Goal: Task Accomplishment & Management: Complete application form

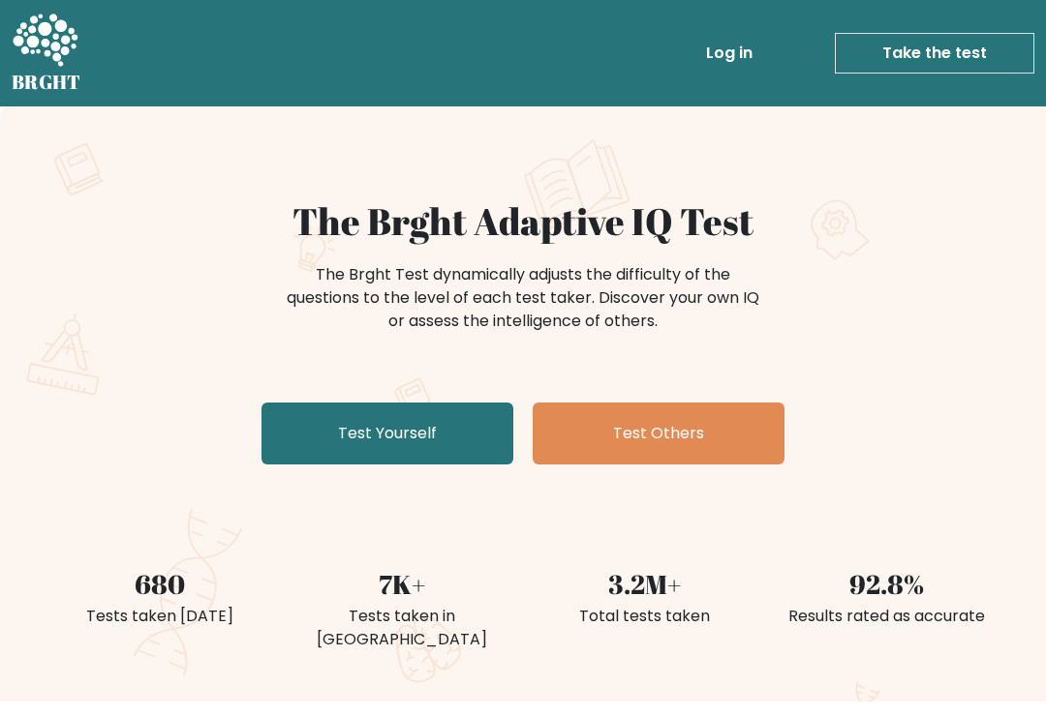
click at [452, 422] on link "Test Yourself" at bounding box center [387, 434] width 252 height 62
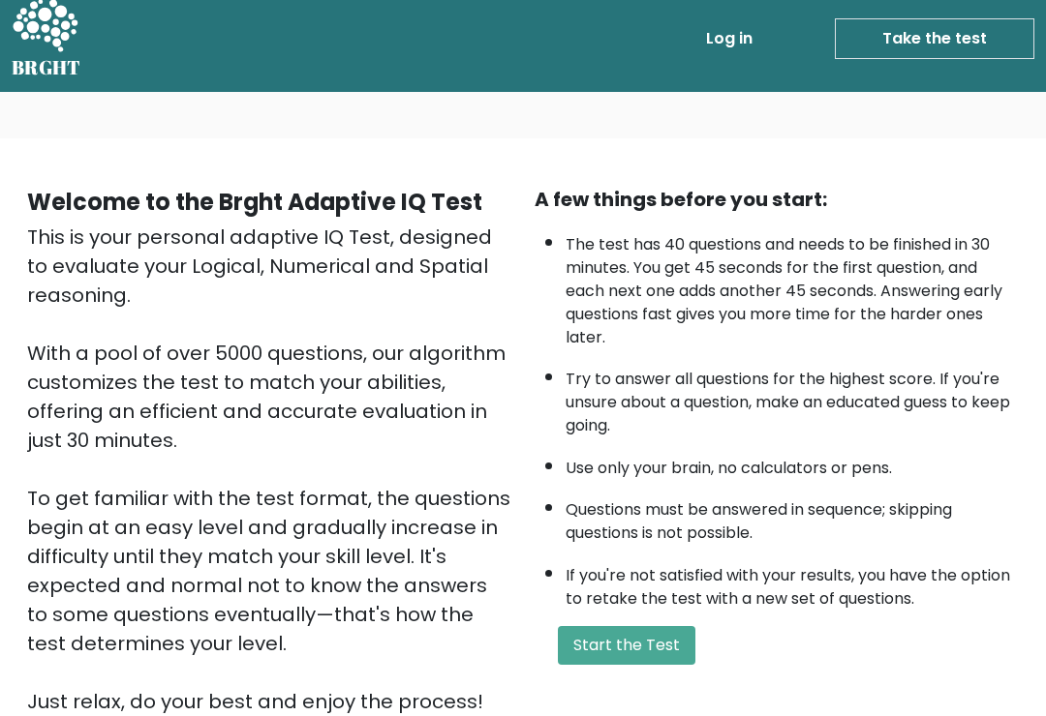
scroll to position [14, 0]
click at [663, 666] on button "Start the Test" at bounding box center [626, 646] width 137 height 39
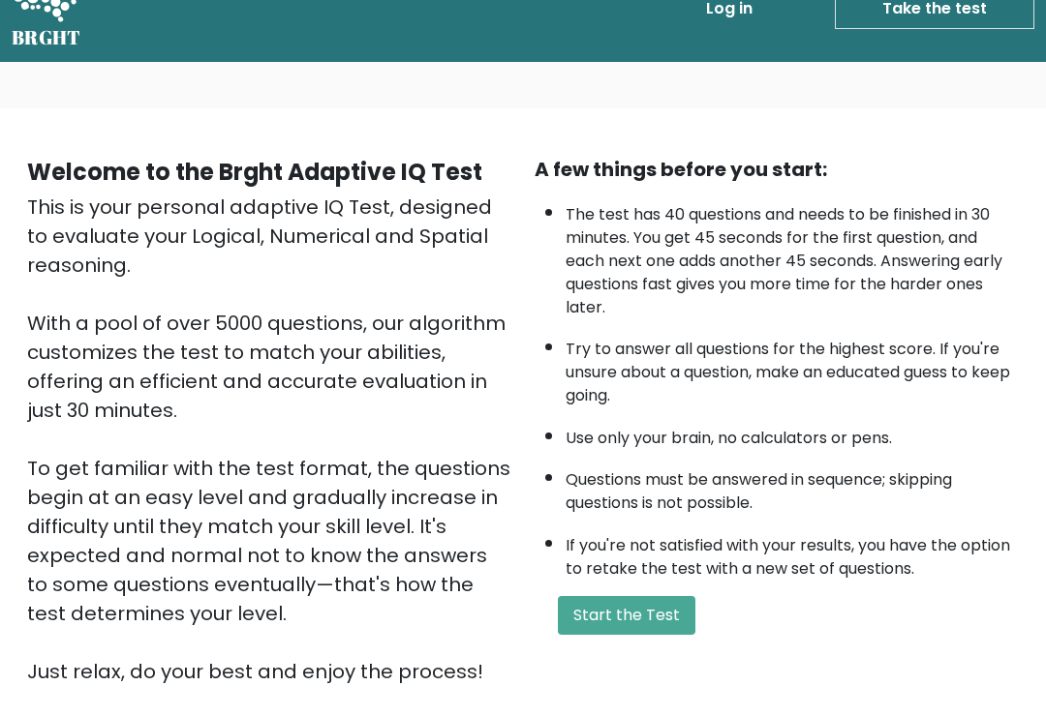
scroll to position [45, 0]
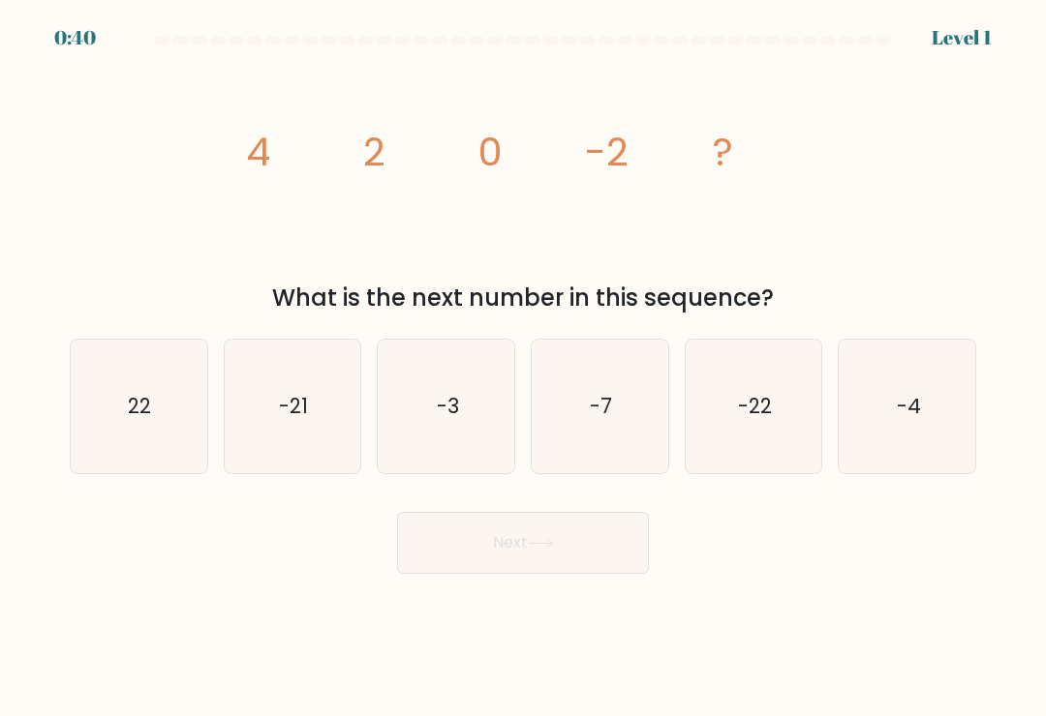
click at [917, 420] on text "-4" at bounding box center [907, 406] width 24 height 28
click at [524, 368] on input "f. -4" at bounding box center [523, 363] width 1 height 10
radio input "true"
click at [615, 554] on button "Next" at bounding box center [523, 543] width 252 height 62
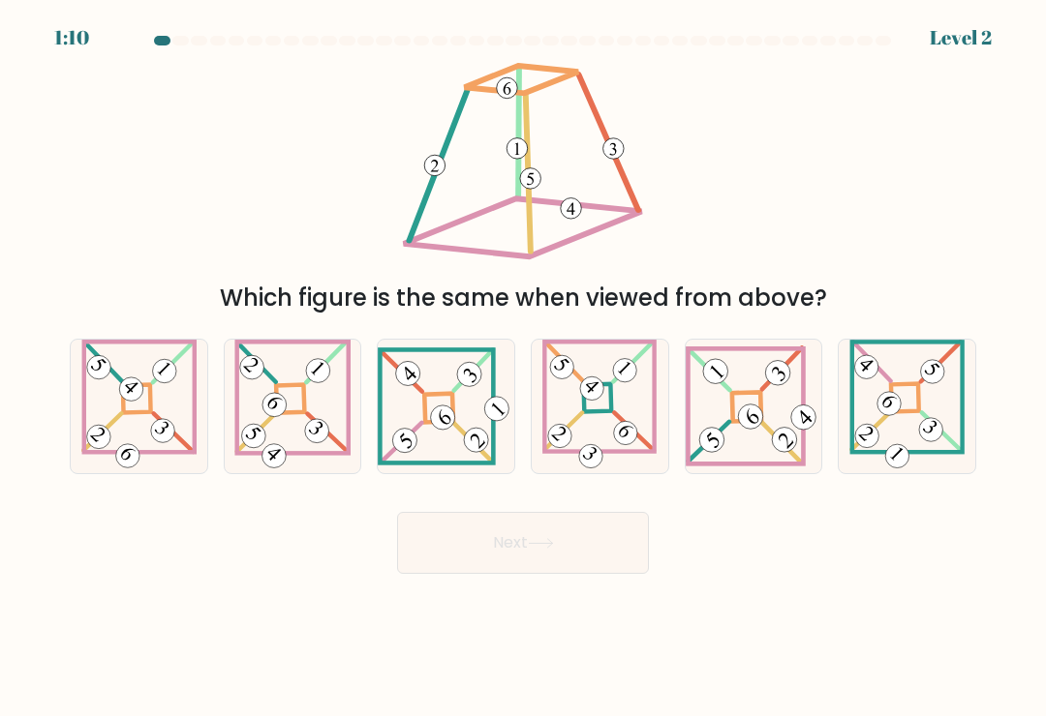
click at [316, 420] on icon at bounding box center [292, 407] width 116 height 134
click at [523, 368] on input "b." at bounding box center [523, 363] width 1 height 10
radio input "true"
click at [508, 532] on button "Next" at bounding box center [523, 543] width 252 height 62
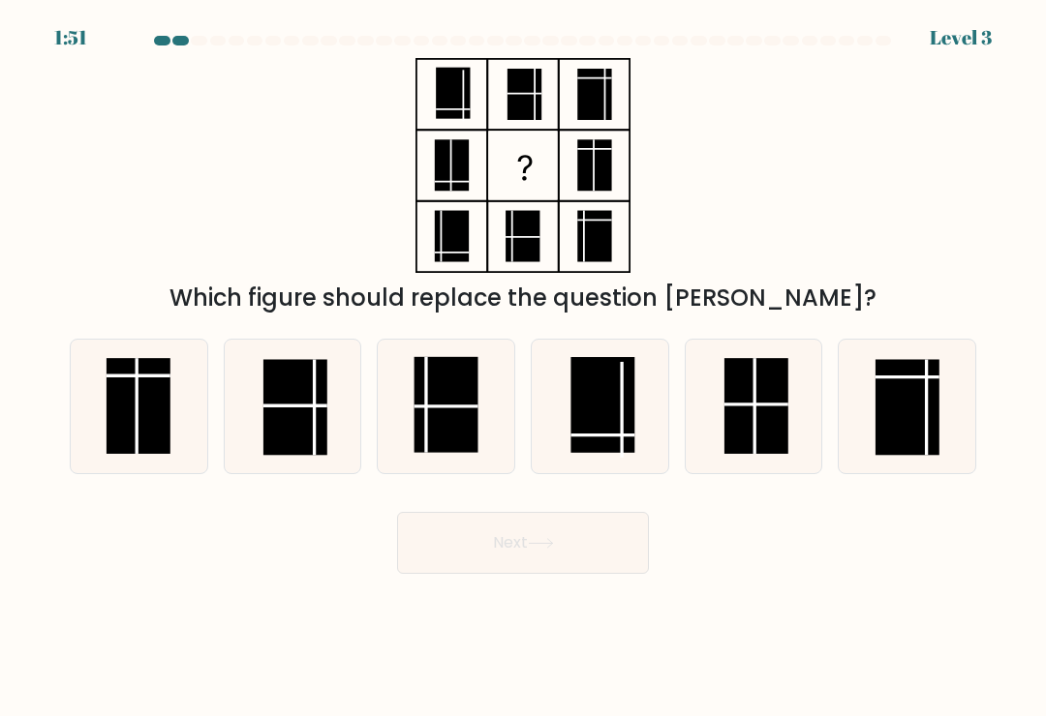
click at [765, 410] on rect at bounding box center [756, 406] width 64 height 96
click at [524, 368] on input "e." at bounding box center [523, 363] width 1 height 10
radio input "true"
click at [596, 540] on button "Next" at bounding box center [523, 543] width 252 height 62
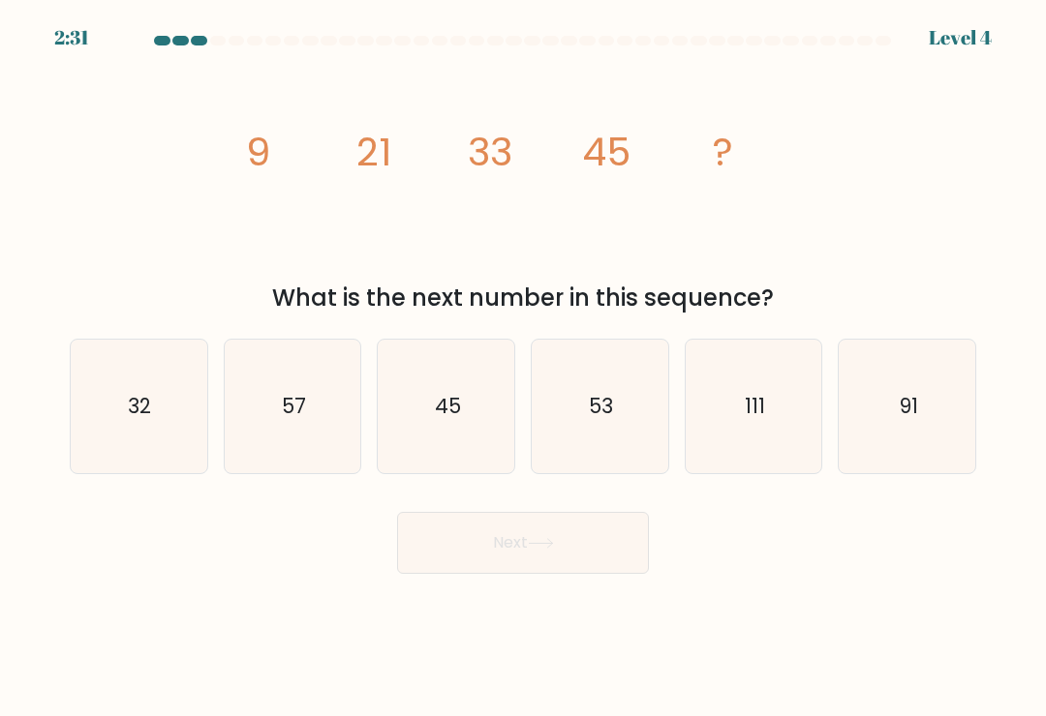
click at [599, 420] on text "53" at bounding box center [601, 406] width 24 height 28
click at [524, 368] on input "d. 53" at bounding box center [523, 363] width 1 height 10
radio input "true"
click at [583, 541] on button "Next" at bounding box center [523, 543] width 252 height 62
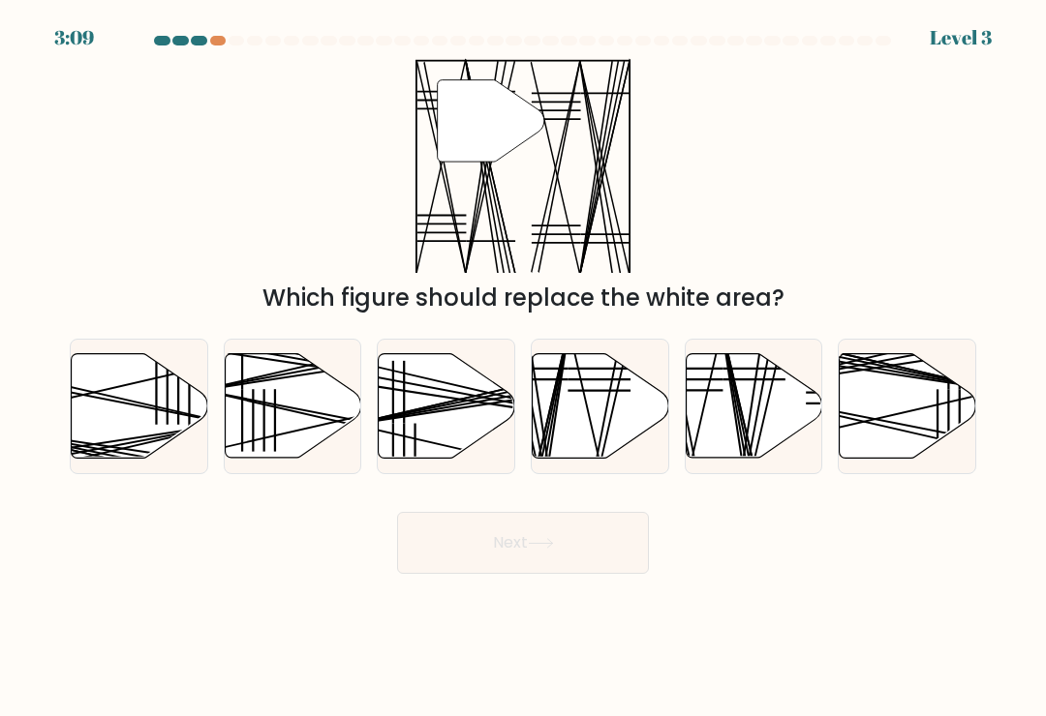
click at [744, 410] on icon at bounding box center [753, 406] width 136 height 105
click at [524, 368] on input "e." at bounding box center [523, 363] width 1 height 10
radio input "true"
click at [609, 525] on button "Next" at bounding box center [523, 543] width 252 height 62
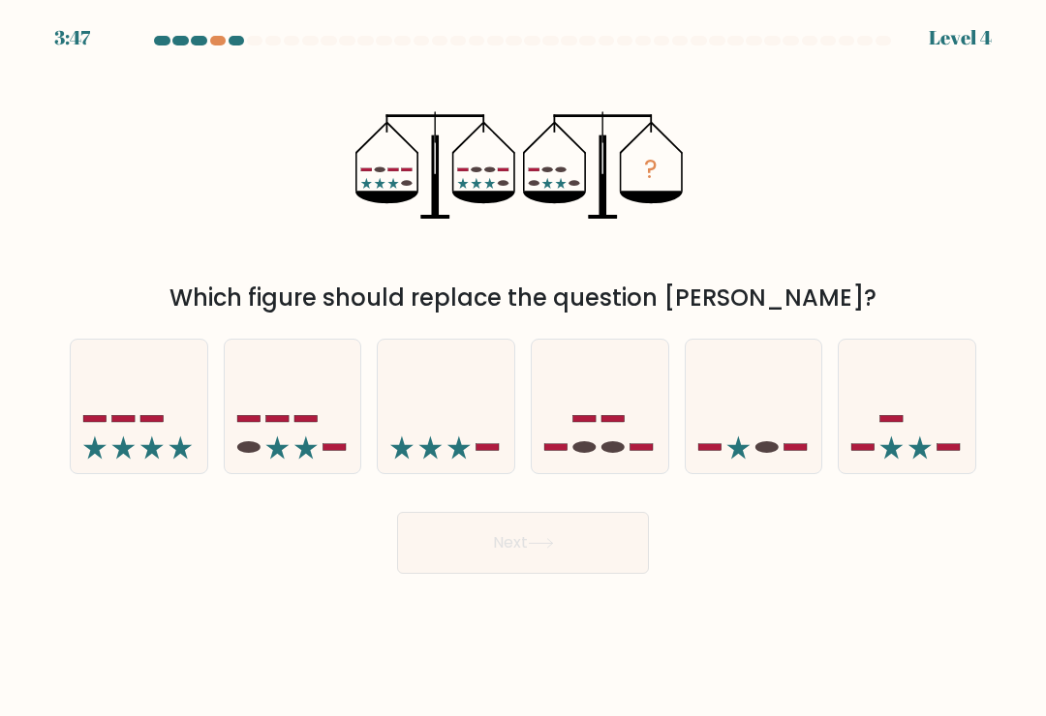
click at [313, 404] on icon at bounding box center [293, 406] width 136 height 113
click at [523, 368] on input "b." at bounding box center [523, 363] width 1 height 10
radio input "true"
click at [601, 561] on button "Next" at bounding box center [523, 543] width 252 height 62
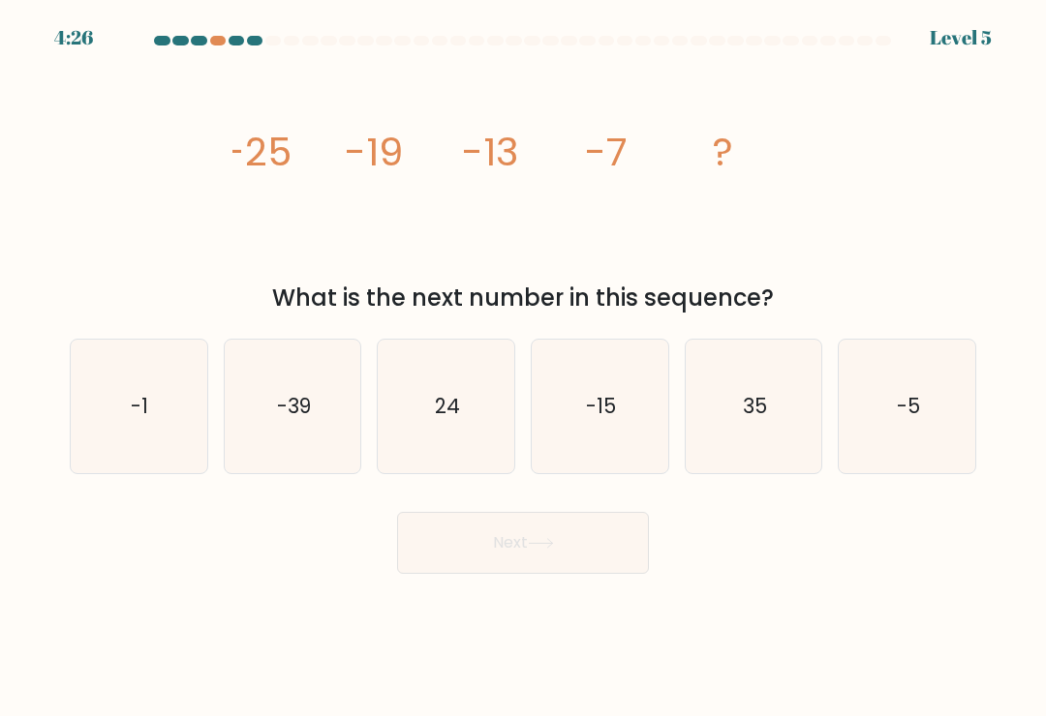
click at [158, 408] on icon "-1" at bounding box center [139, 407] width 134 height 134
click at [523, 368] on input "a. -1" at bounding box center [523, 363] width 1 height 10
radio input "true"
click at [541, 569] on button "Next" at bounding box center [523, 543] width 252 height 62
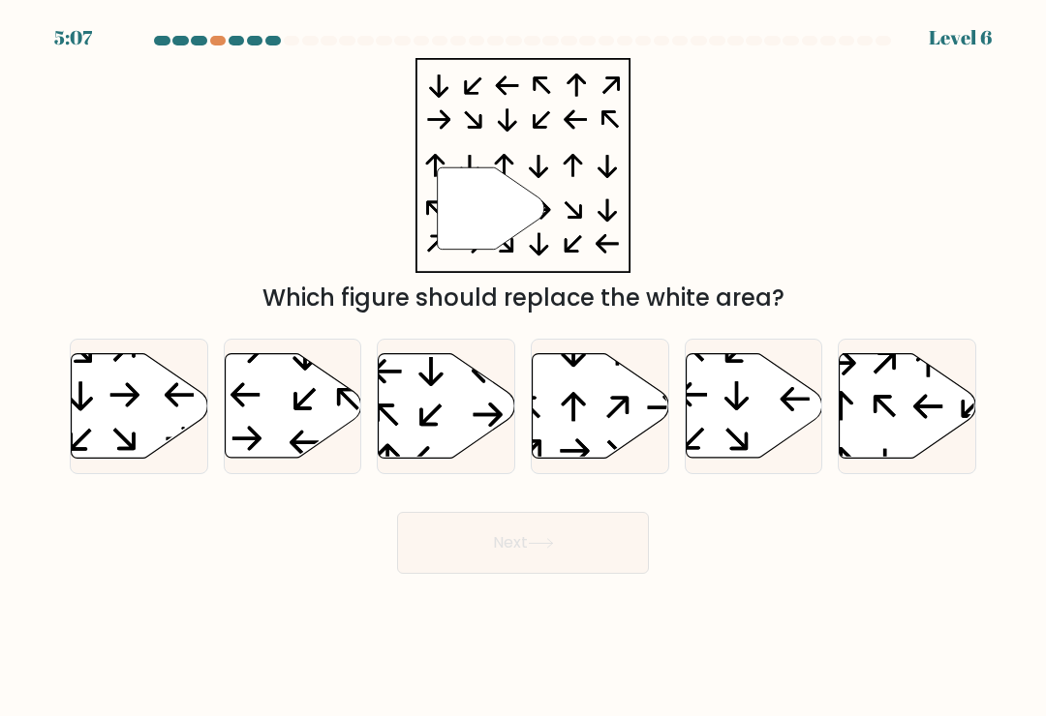
click at [318, 422] on icon at bounding box center [293, 406] width 136 height 105
click at [523, 368] on input "b." at bounding box center [523, 363] width 1 height 10
radio input "true"
click at [604, 412] on icon at bounding box center [600, 406] width 136 height 105
click at [524, 368] on input "d." at bounding box center [523, 363] width 1 height 10
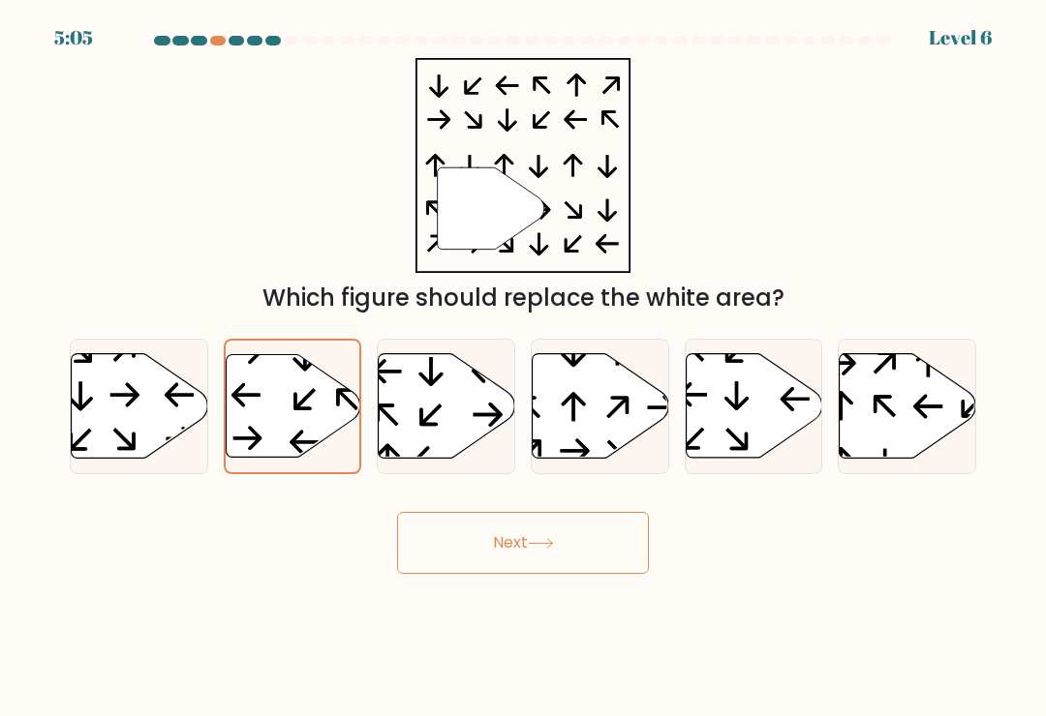
radio input "true"
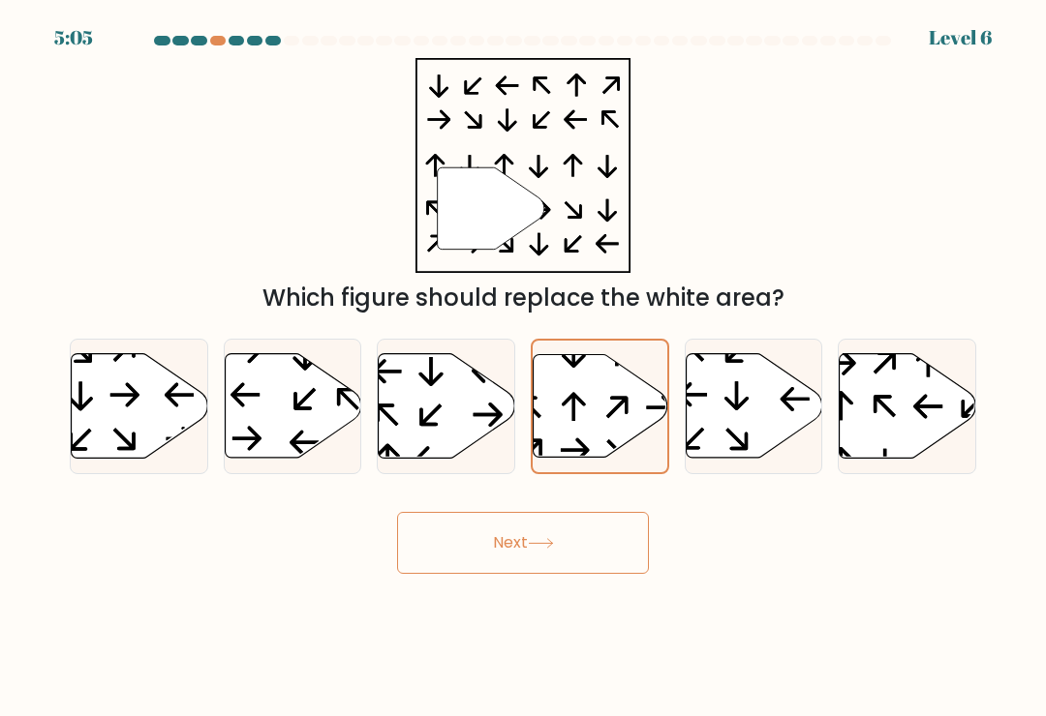
click at [570, 537] on button "Next" at bounding box center [523, 543] width 252 height 62
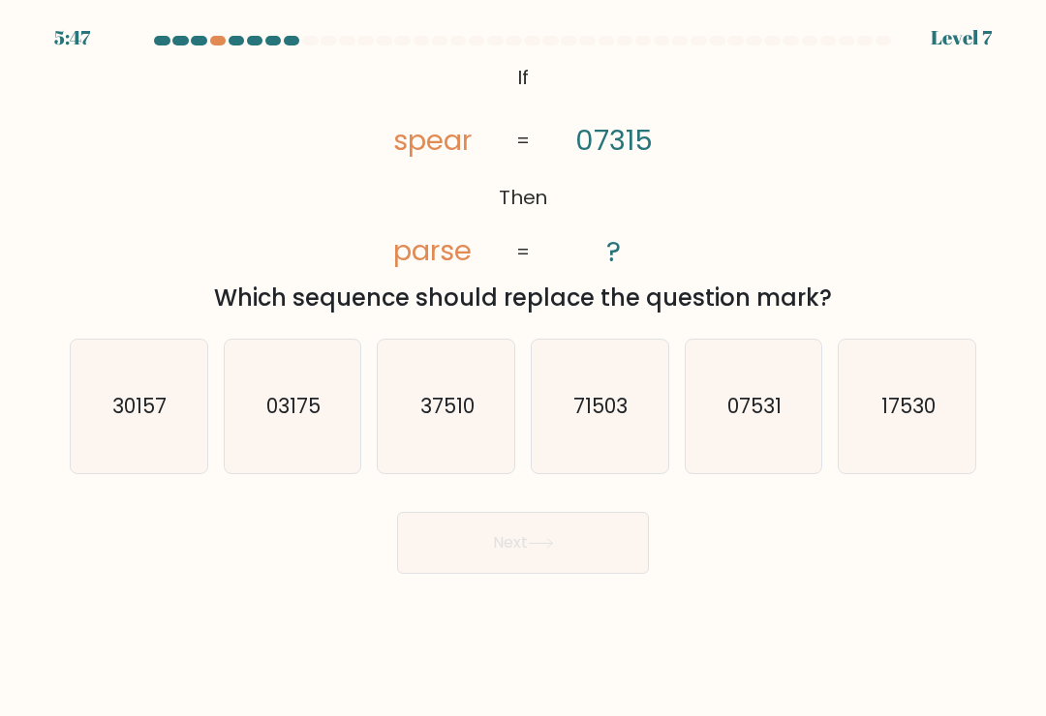
click at [736, 456] on icon "07531" at bounding box center [753, 407] width 134 height 134
click at [524, 368] on input "e. 07531" at bounding box center [523, 363] width 1 height 10
radio input "true"
click at [590, 542] on button "Next" at bounding box center [523, 543] width 252 height 62
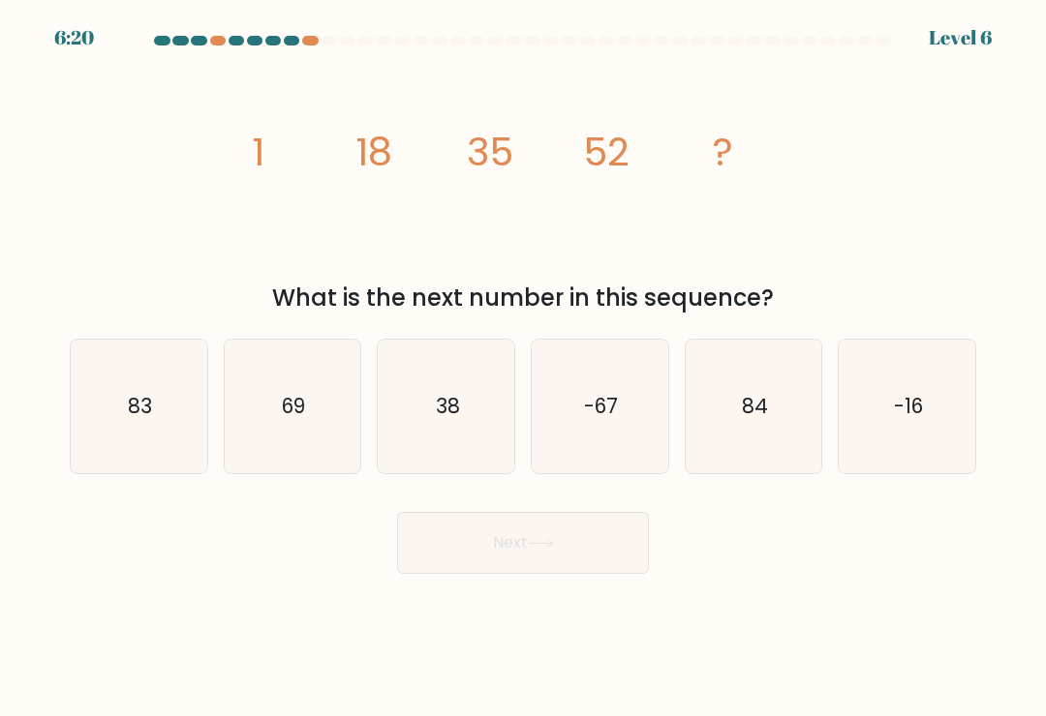
click at [161, 427] on icon "83" at bounding box center [139, 407] width 134 height 134
click at [523, 368] on input "a. 83" at bounding box center [523, 363] width 1 height 10
radio input "true"
click at [320, 389] on icon "69" at bounding box center [293, 407] width 134 height 134
click at [523, 368] on input "b. 69" at bounding box center [523, 363] width 1 height 10
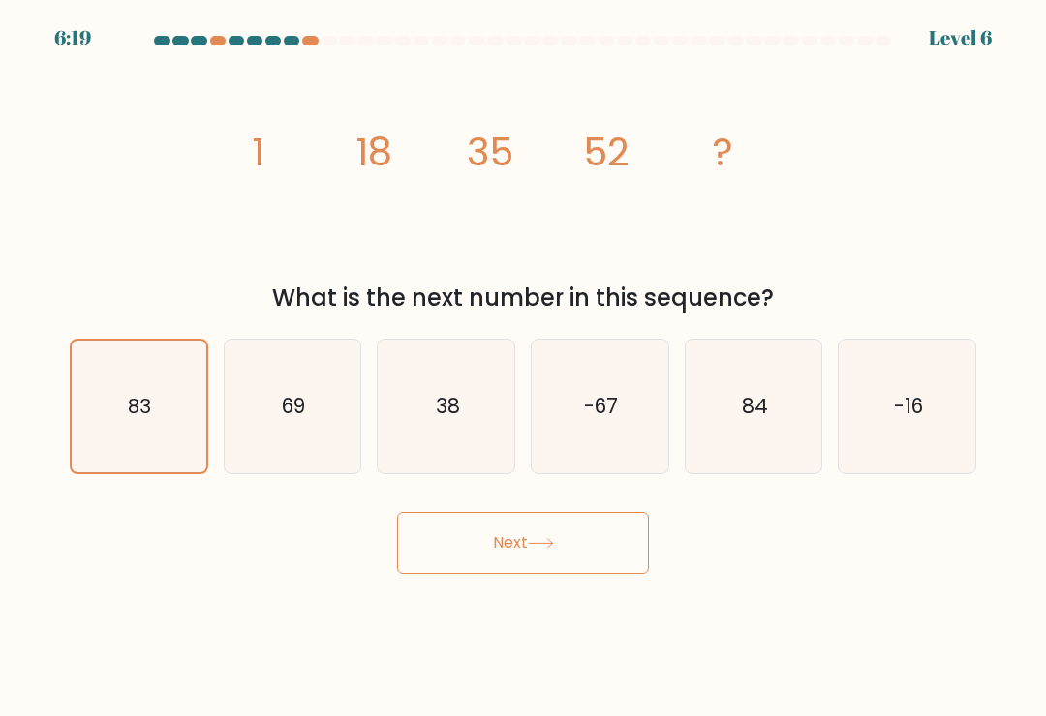
radio input "true"
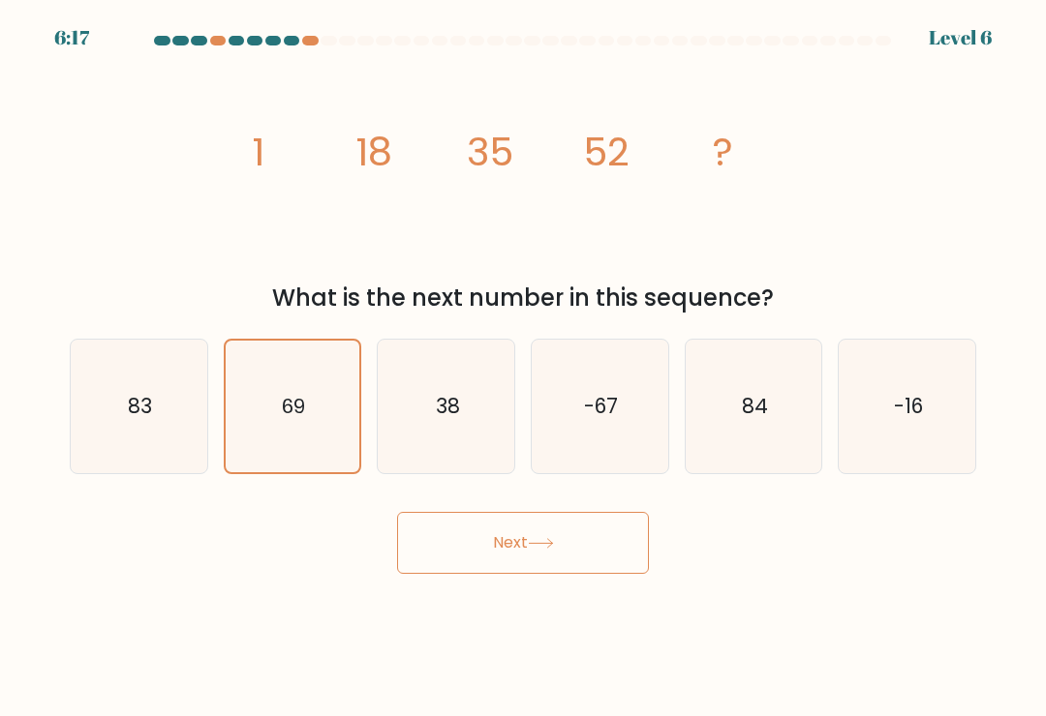
click at [589, 549] on button "Next" at bounding box center [523, 543] width 252 height 62
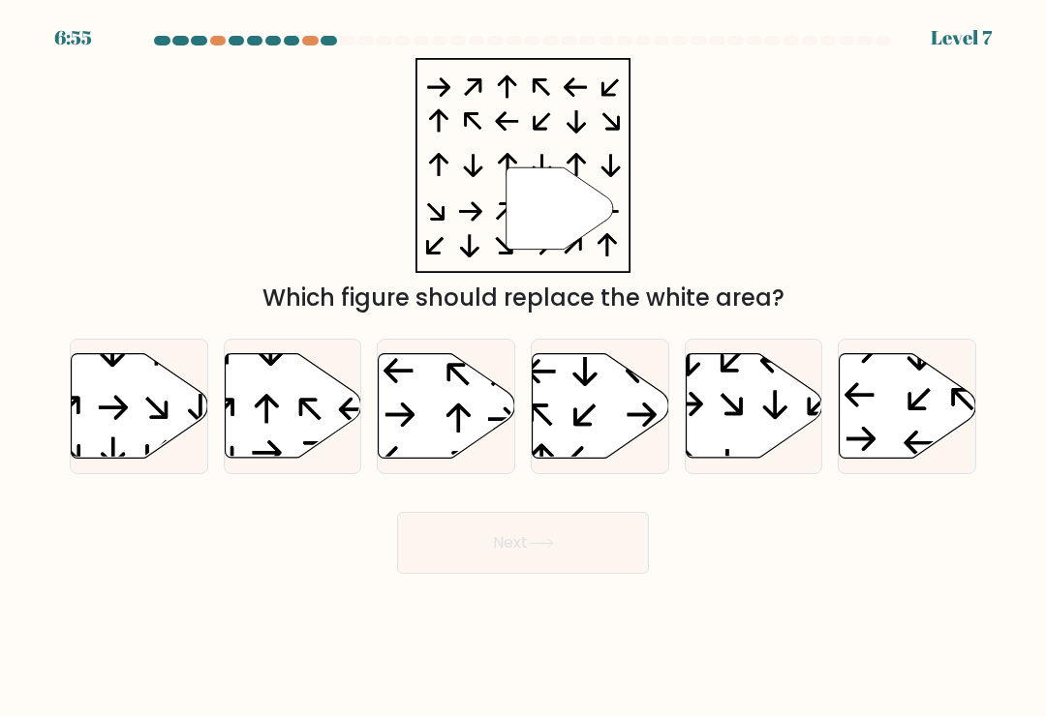
click at [306, 398] on icon at bounding box center [293, 406] width 136 height 105
click at [523, 368] on input "b." at bounding box center [523, 363] width 1 height 10
radio input "true"
click at [536, 540] on button "Next" at bounding box center [523, 543] width 252 height 62
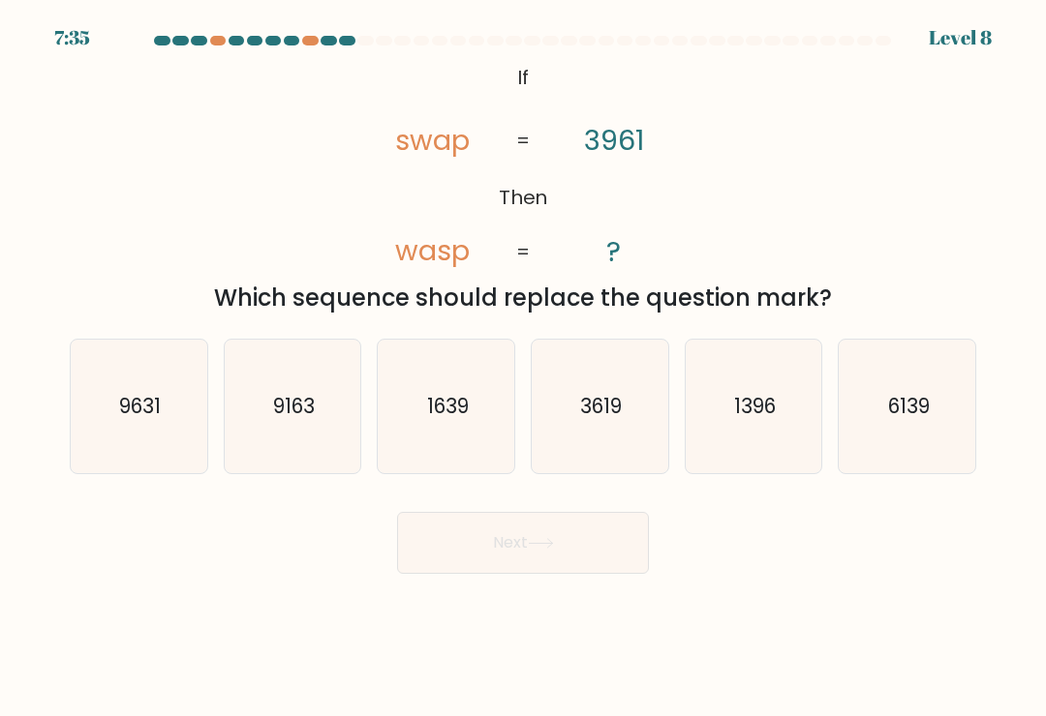
click at [627, 436] on icon "3619" at bounding box center [599, 407] width 134 height 134
click at [524, 368] on input "d. 3619" at bounding box center [523, 363] width 1 height 10
radio input "true"
click at [591, 542] on button "Next" at bounding box center [523, 543] width 252 height 62
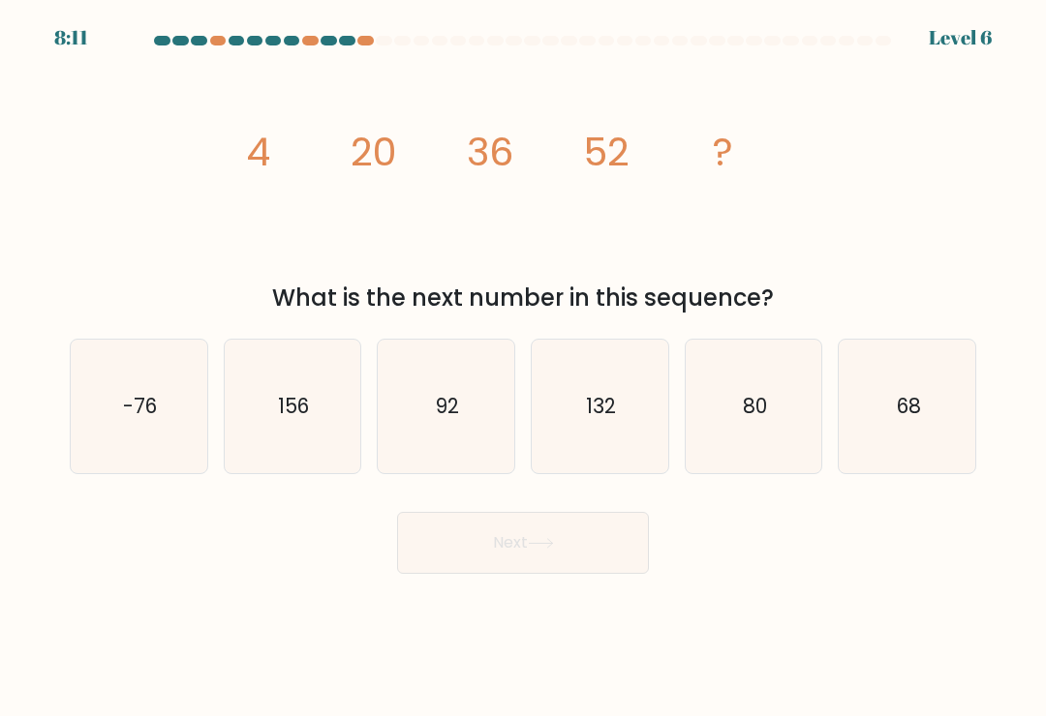
click at [920, 408] on text "68" at bounding box center [907, 406] width 24 height 28
click at [524, 368] on input "f. 68" at bounding box center [523, 363] width 1 height 10
radio input "true"
click at [591, 555] on button "Next" at bounding box center [523, 543] width 252 height 62
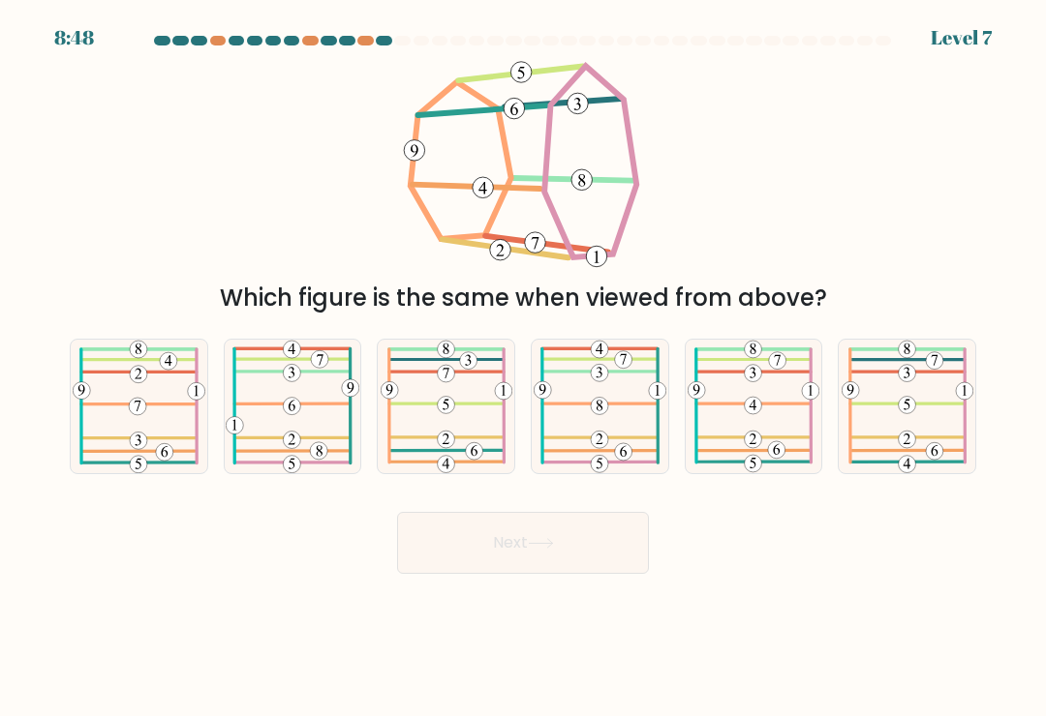
click at [490, 416] on icon at bounding box center [446, 407] width 132 height 134
click at [523, 368] on input "c." at bounding box center [523, 363] width 1 height 10
radio input "true"
click at [613, 562] on button "Next" at bounding box center [523, 543] width 252 height 62
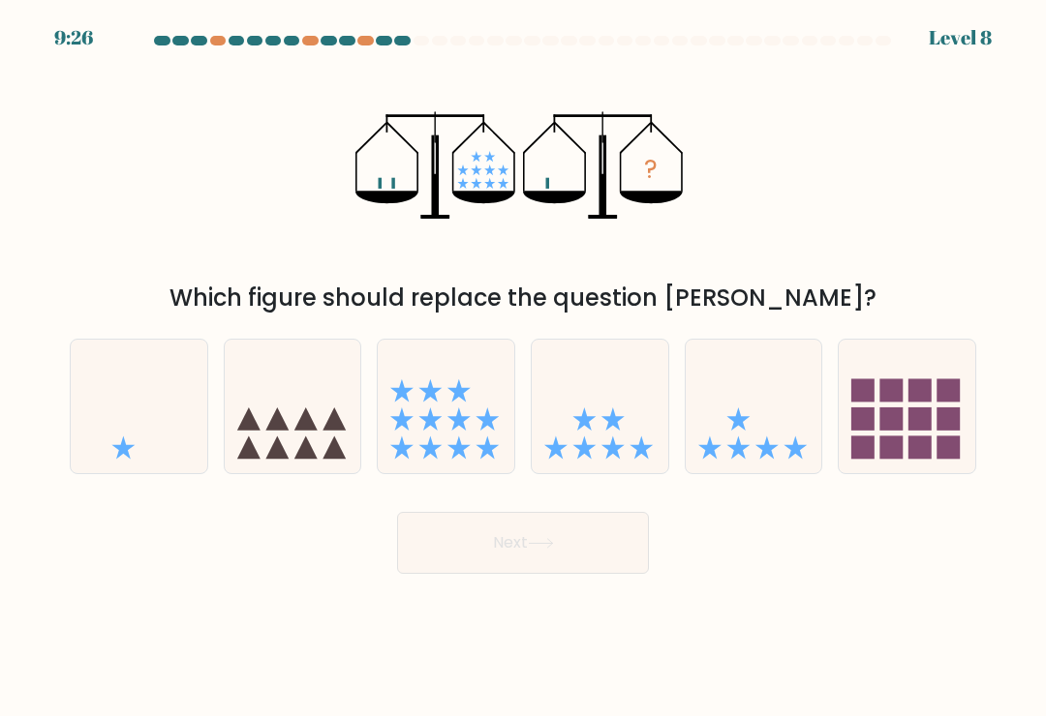
click at [620, 417] on icon at bounding box center [599, 406] width 136 height 113
click at [524, 368] on input "d." at bounding box center [523, 363] width 1 height 10
radio input "true"
click at [595, 549] on button "Next" at bounding box center [523, 543] width 252 height 62
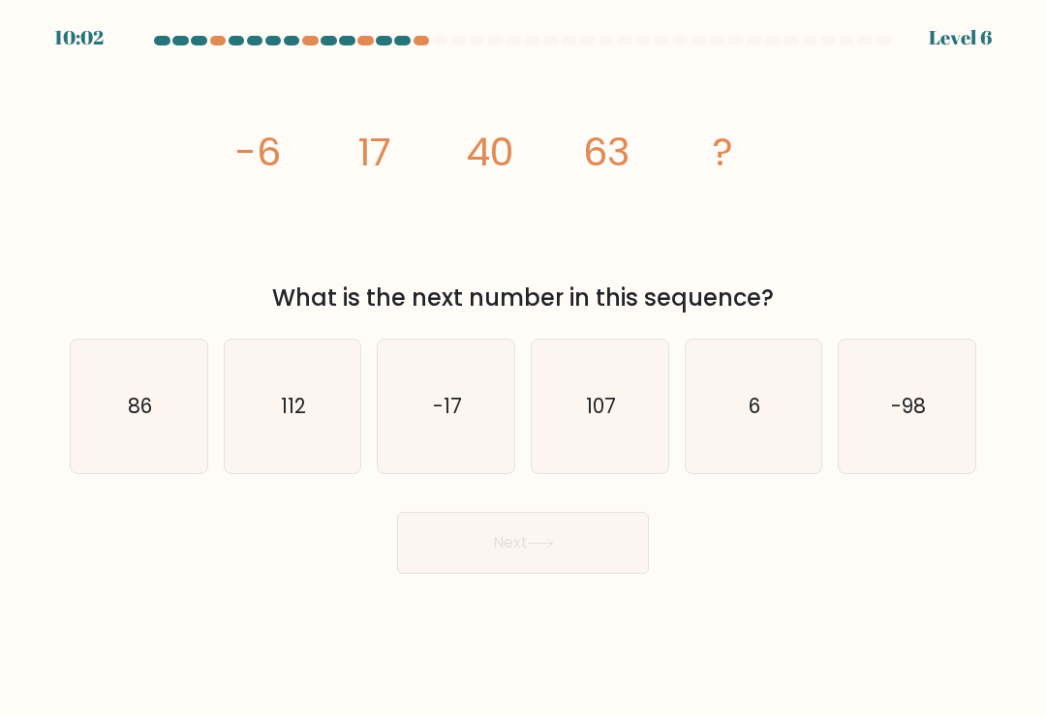
click at [920, 418] on text "-98" at bounding box center [908, 406] width 35 height 28
click at [524, 368] on input "f. -98" at bounding box center [523, 363] width 1 height 10
radio input "true"
click at [605, 537] on button "Next" at bounding box center [523, 543] width 252 height 62
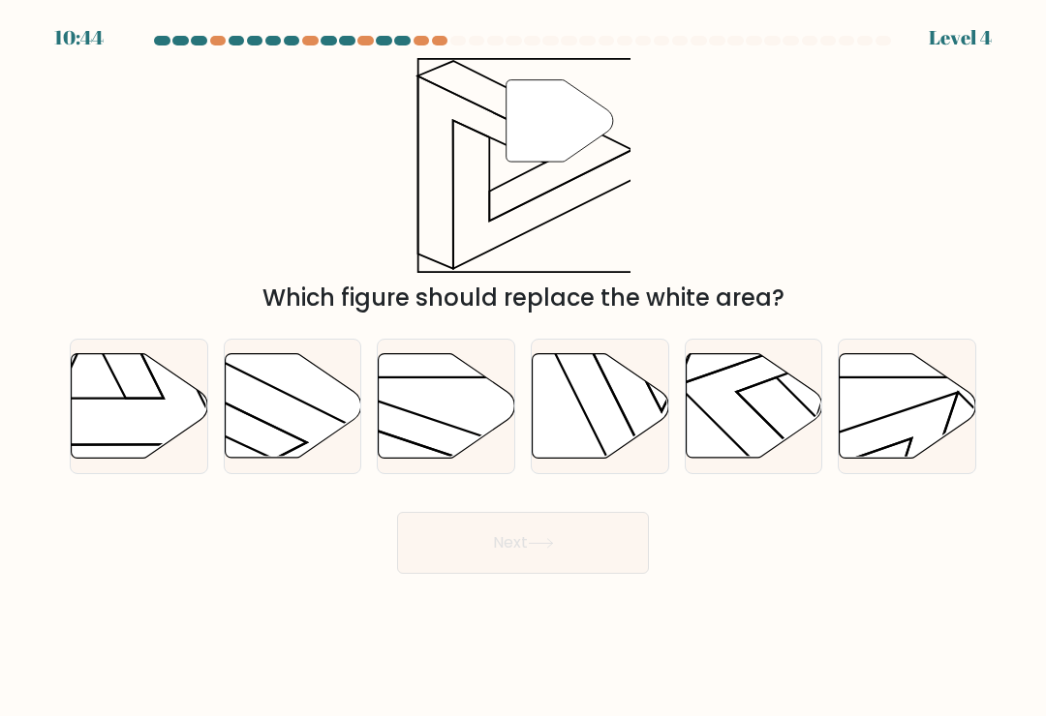
click at [323, 405] on icon at bounding box center [293, 406] width 136 height 105
click at [523, 368] on input "b." at bounding box center [523, 363] width 1 height 10
radio input "true"
click at [536, 548] on icon at bounding box center [540, 543] width 23 height 9
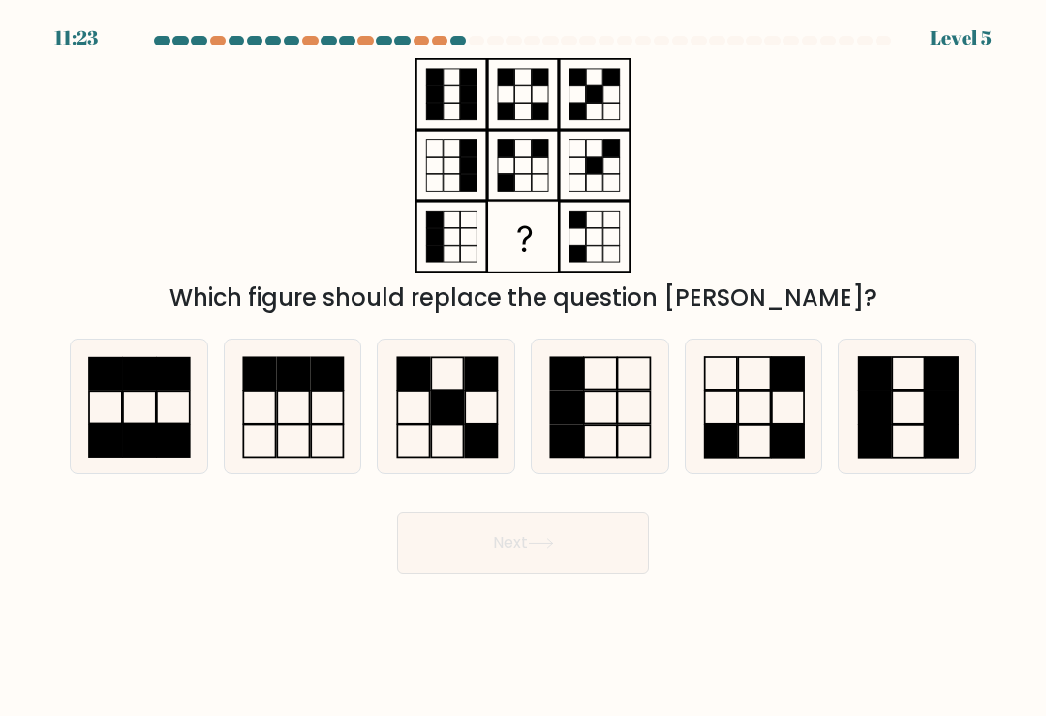
click at [753, 435] on rect at bounding box center [754, 441] width 32 height 33
click at [524, 368] on input "e." at bounding box center [523, 363] width 1 height 10
radio input "true"
click at [617, 551] on button "Next" at bounding box center [523, 543] width 252 height 62
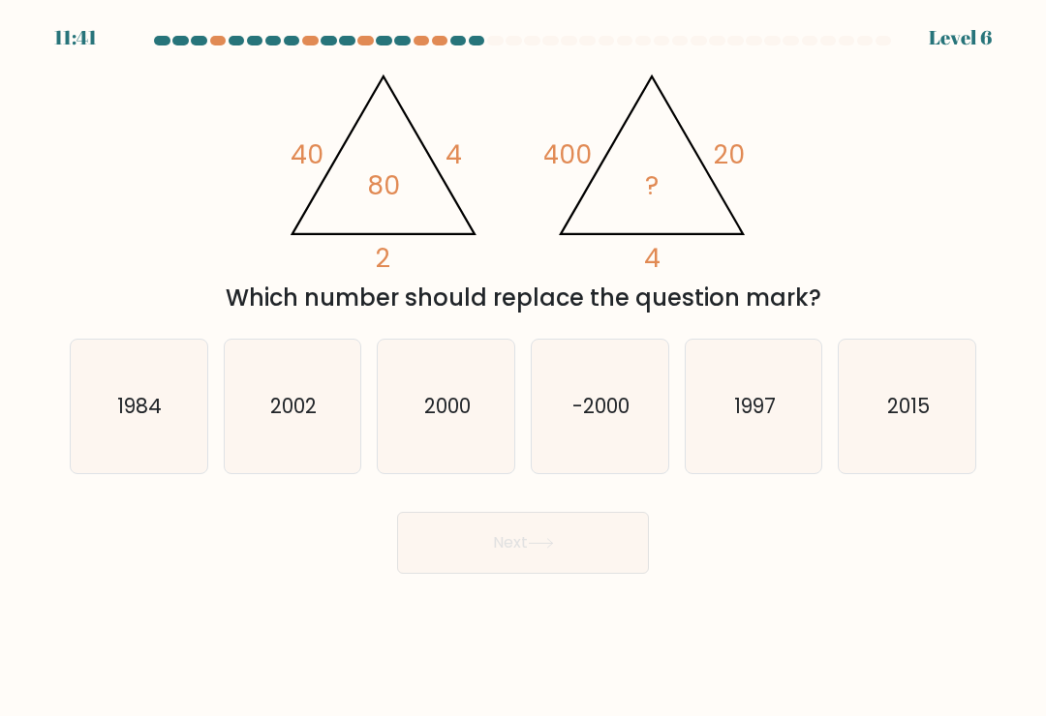
click at [571, 438] on icon "-2000" at bounding box center [599, 407] width 134 height 134
click at [524, 368] on input "d. -2000" at bounding box center [523, 363] width 1 height 10
radio input "true"
click at [520, 574] on button "Next" at bounding box center [523, 543] width 252 height 62
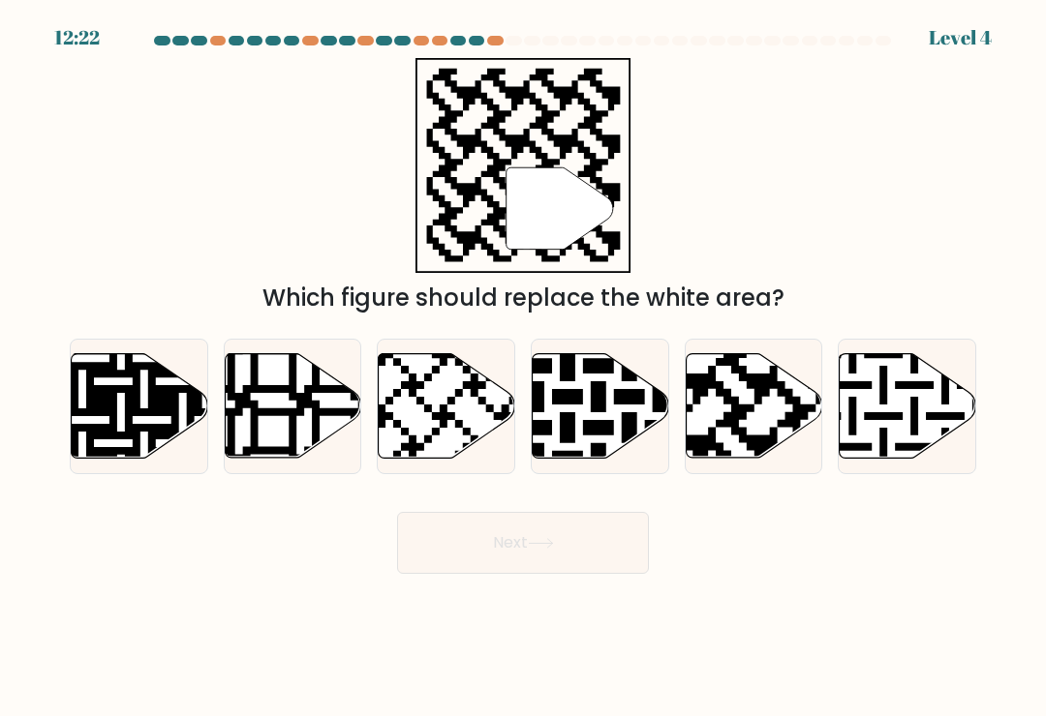
click at [780, 440] on icon at bounding box center [753, 406] width 136 height 105
click at [524, 368] on input "e." at bounding box center [523, 363] width 1 height 10
radio input "true"
click at [617, 548] on button "Next" at bounding box center [523, 543] width 252 height 62
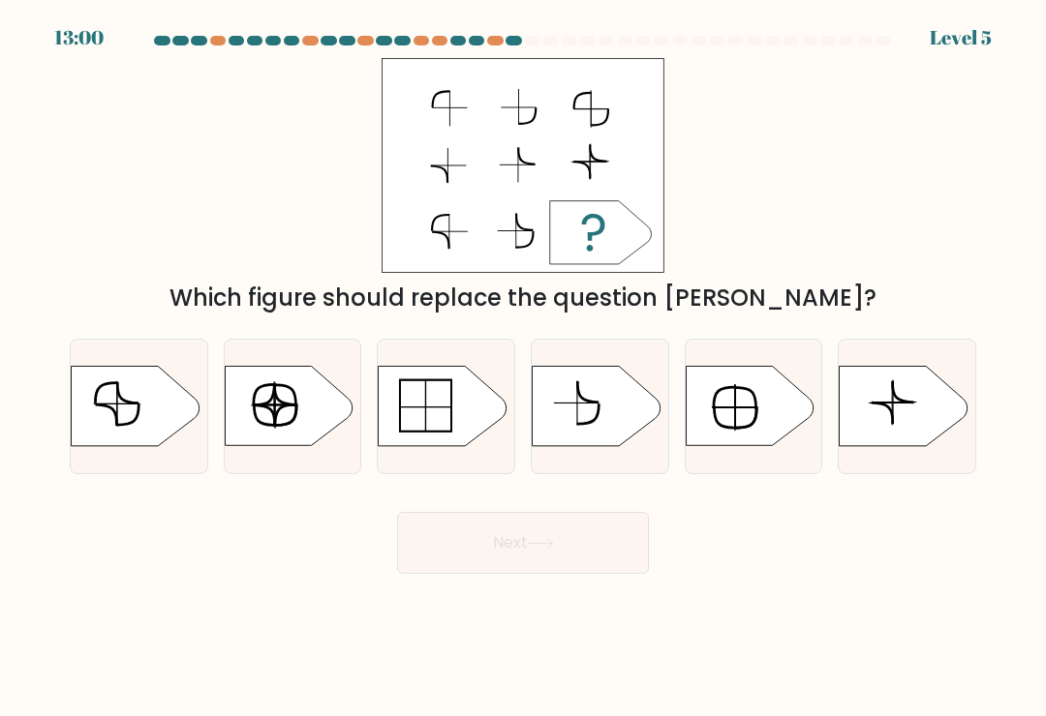
click at [899, 419] on icon at bounding box center [903, 406] width 128 height 79
click at [524, 368] on input "f." at bounding box center [523, 363] width 1 height 10
radio input "true"
click at [609, 513] on div "Next" at bounding box center [522, 536] width 929 height 76
click at [604, 528] on button "Next" at bounding box center [523, 543] width 252 height 62
